Goal: Check status: Check status

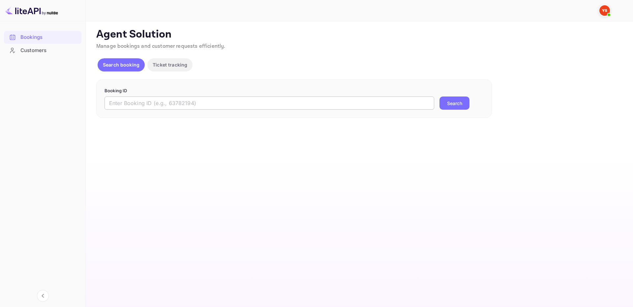
click at [314, 100] on input "text" at bounding box center [270, 103] width 330 height 13
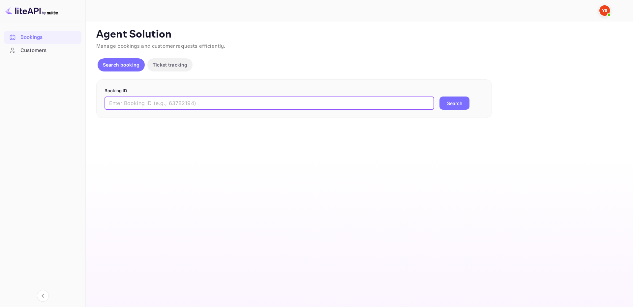
paste input "9766243"
type input "9766243"
click at [459, 105] on button "Search" at bounding box center [455, 103] width 30 height 13
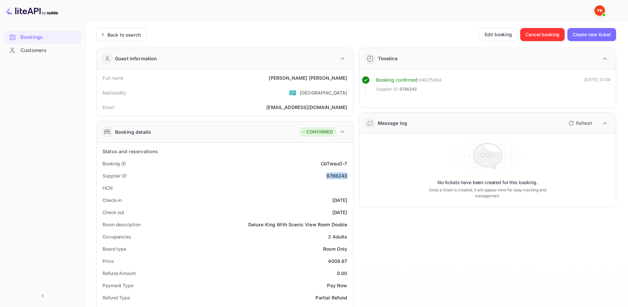
drag, startPoint x: 324, startPoint y: 177, endPoint x: 347, endPoint y: 176, distance: 22.1
click at [347, 176] on div "Supplier ID 9766243" at bounding box center [225, 176] width 252 height 12
copy div "9766243"
drag, startPoint x: 323, startPoint y: 78, endPoint x: 348, endPoint y: 79, distance: 25.7
click at [348, 79] on div "Full name [PERSON_NAME]" at bounding box center [225, 78] width 252 height 12
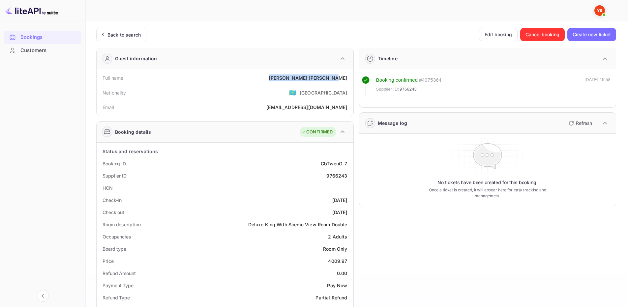
copy div "[PERSON_NAME]"
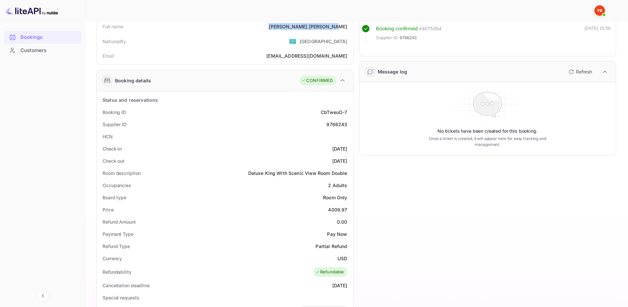
scroll to position [66, 0]
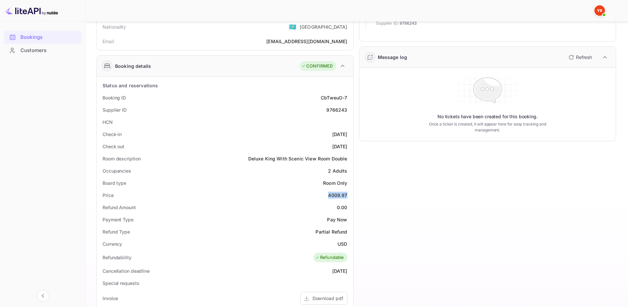
drag, startPoint x: 328, startPoint y: 194, endPoint x: 349, endPoint y: 197, distance: 20.9
click at [349, 197] on div "Price 4009.97" at bounding box center [225, 195] width 252 height 12
copy div "4009.97"
